Goal: Check status: Check status

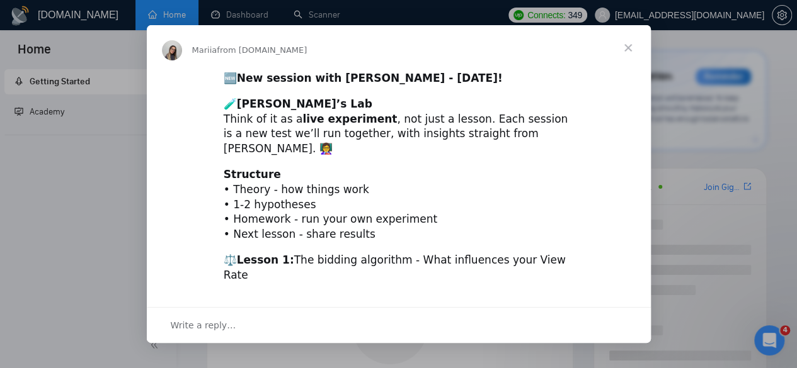
click at [57, 193] on div "Intercom messenger" at bounding box center [398, 184] width 797 height 368
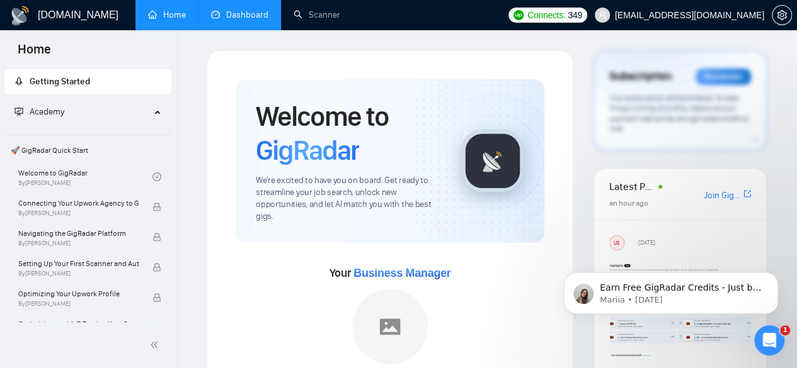
click at [232, 18] on link "Dashboard" at bounding box center [239, 14] width 57 height 11
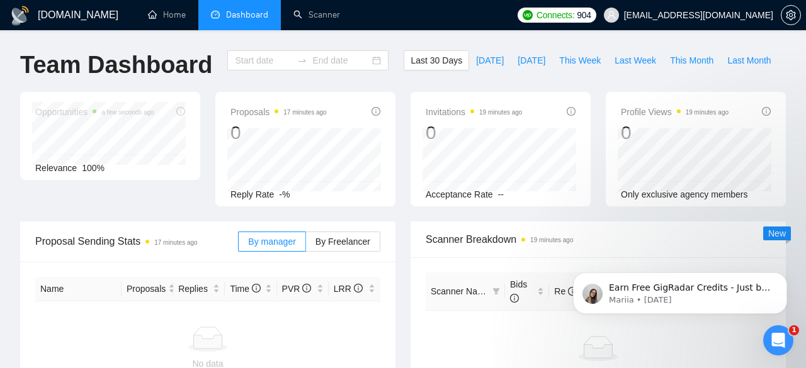
type input "[DATE]"
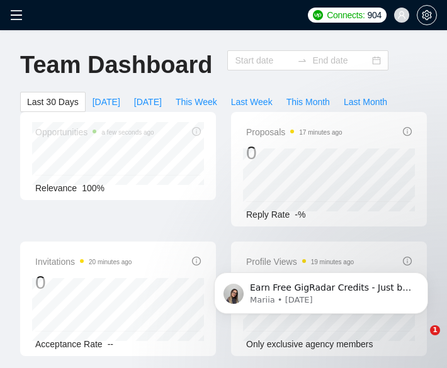
type input "[DATE]"
